Goal: Check status: Check status

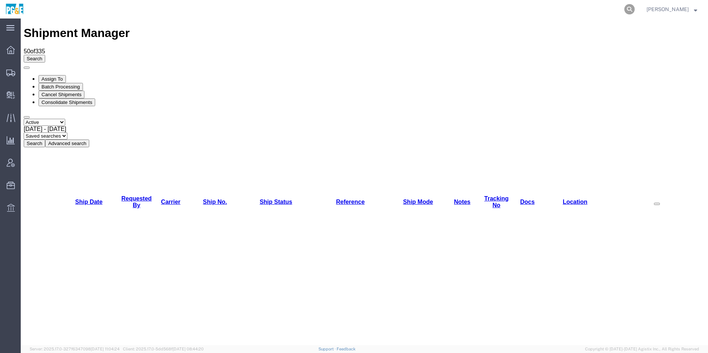
click at [631, 7] on icon at bounding box center [630, 9] width 10 height 10
click at [570, 10] on input "search" at bounding box center [511, 9] width 225 height 18
paste input "CB106578"
type input "CB106578"
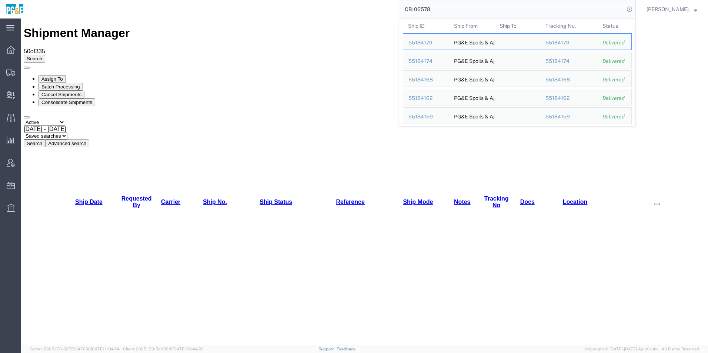
drag, startPoint x: 632, startPoint y: 11, endPoint x: 612, endPoint y: 10, distance: 19.3
click at [632, 10] on icon at bounding box center [630, 9] width 10 height 10
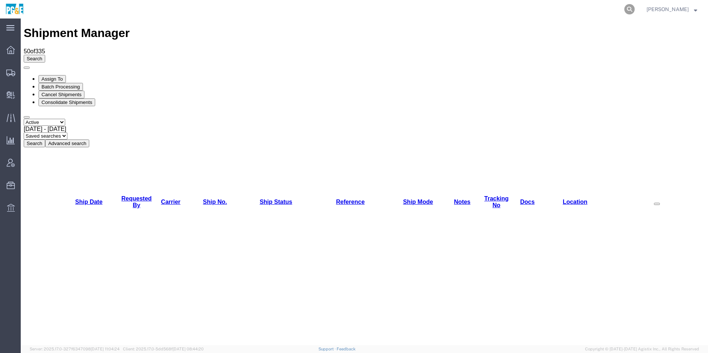
click at [628, 7] on icon at bounding box center [630, 9] width 10 height 10
click at [553, 11] on input "search" at bounding box center [511, 9] width 225 height 18
paste input "55184157"
type input "55184157"
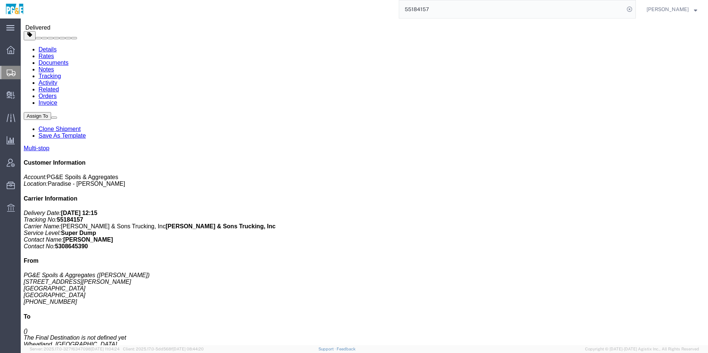
scroll to position [74, 0]
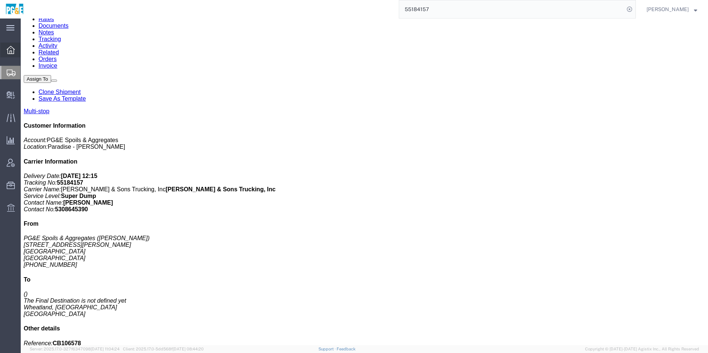
click at [5, 51] on div at bounding box center [10, 50] width 21 height 15
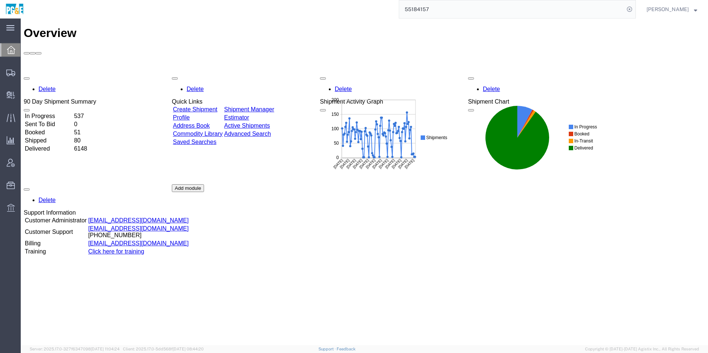
drag, startPoint x: 287, startPoint y: 69, endPoint x: 316, endPoint y: 65, distance: 28.5
click at [274, 106] on link "Shipment Manager" at bounding box center [249, 109] width 50 height 6
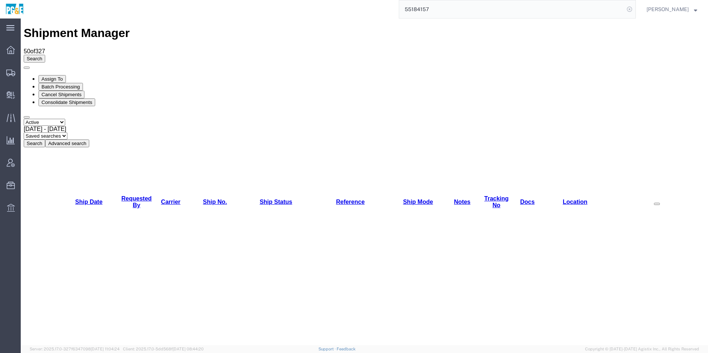
click at [632, 8] on icon at bounding box center [630, 9] width 10 height 10
click at [629, 11] on icon at bounding box center [630, 9] width 10 height 10
paste input "55184157"
type input "55184157"
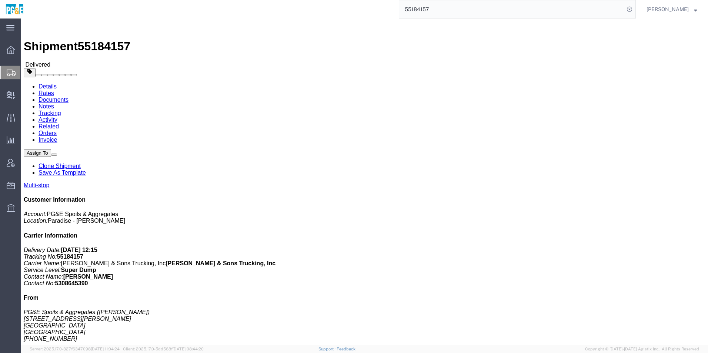
click link "Tracking"
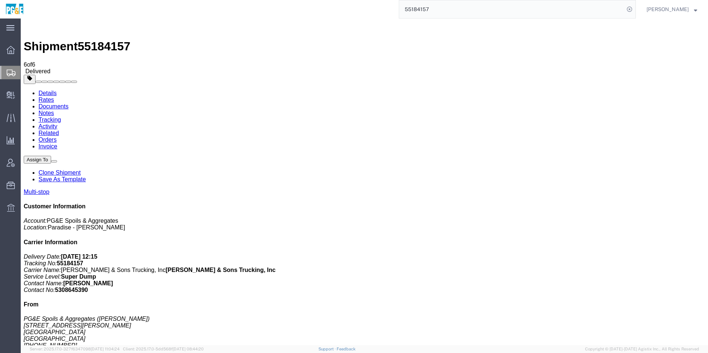
click at [69, 103] on link "Documents" at bounding box center [54, 106] width 30 height 6
